Goal: Find specific page/section: Find specific page/section

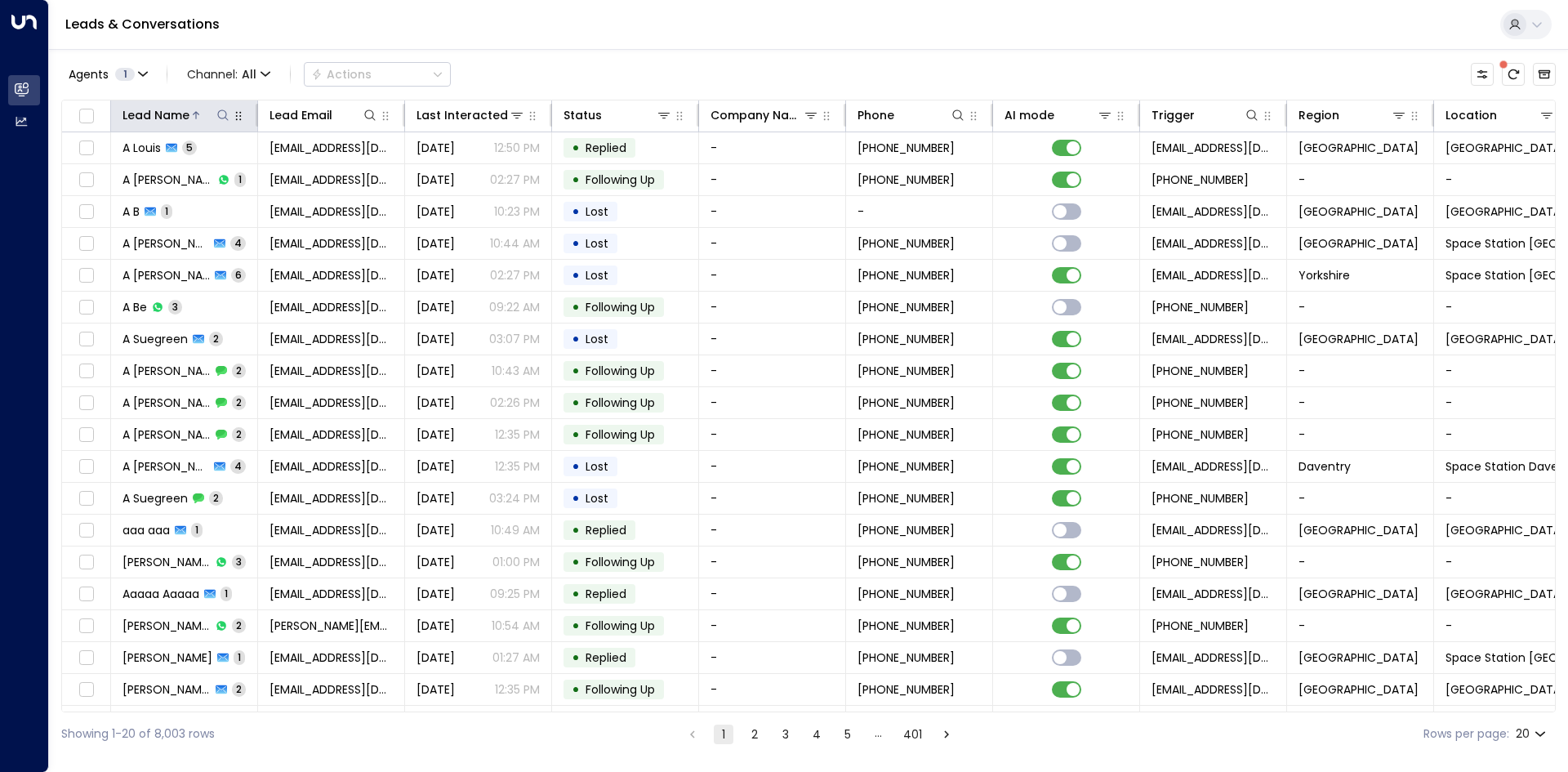
click at [219, 113] on icon at bounding box center [223, 115] width 13 height 13
click at [264, 175] on input "text" at bounding box center [223, 174] width 226 height 30
type input "****"
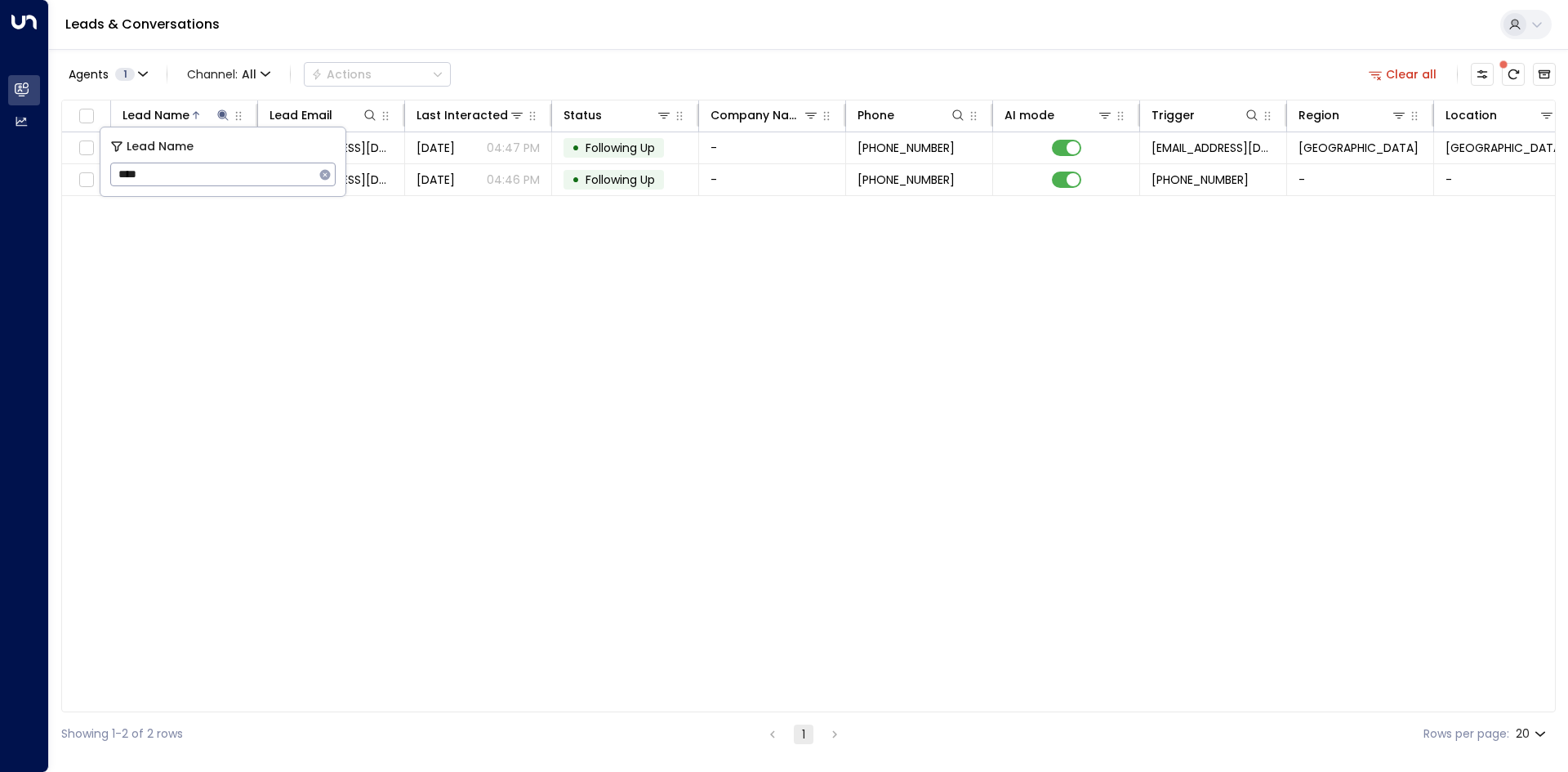
click at [597, 238] on div "Lead Name Lead Email Last Interacted Status Company Name Phone AI mode Trigger …" at bounding box center [807, 406] width 1494 height 613
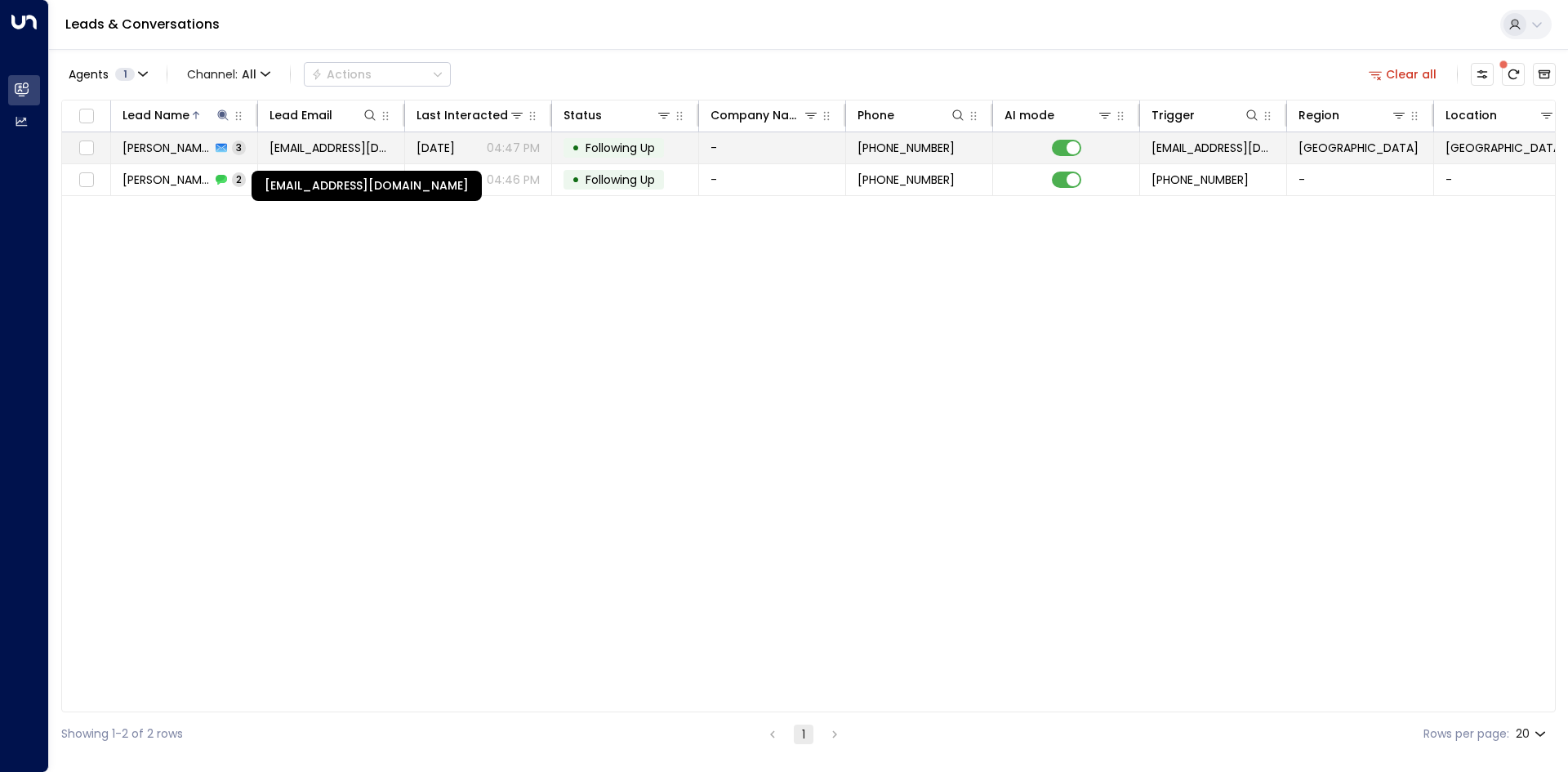
click at [349, 143] on span "[EMAIL_ADDRESS][DOMAIN_NAME]" at bounding box center [332, 147] width 124 height 16
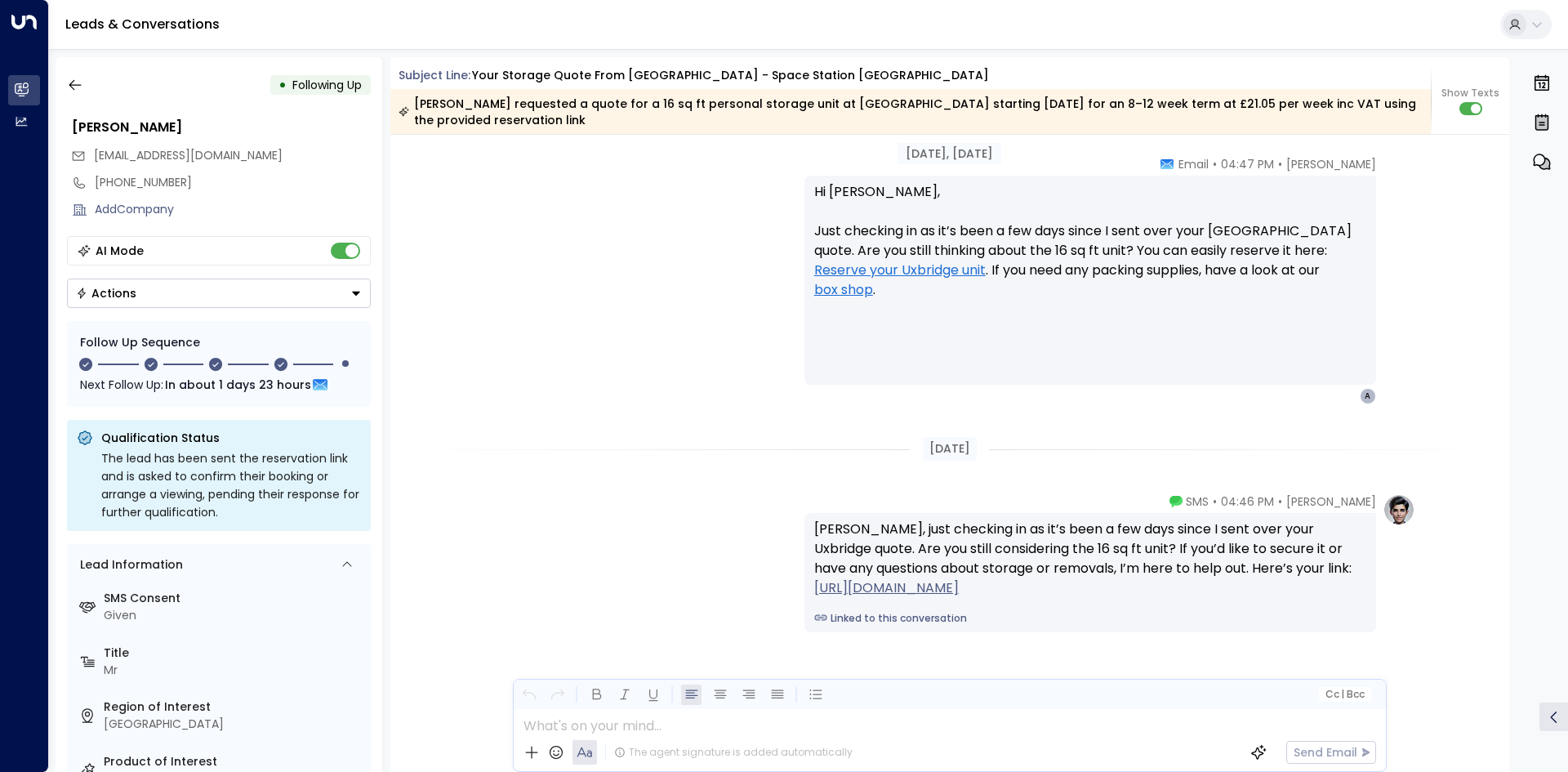
scroll to position [2085, 0]
drag, startPoint x: 670, startPoint y: 351, endPoint x: 81, endPoint y: 154, distance: 621.1
click at [665, 349] on div "OP Olivia Parker • 04:47 PM • Email Hi Ali, Just checking in as it’s been a few…" at bounding box center [950, 278] width 931 height 248
click at [82, 84] on icon "button" at bounding box center [74, 84] width 16 height 16
